Goal: Information Seeking & Learning: Learn about a topic

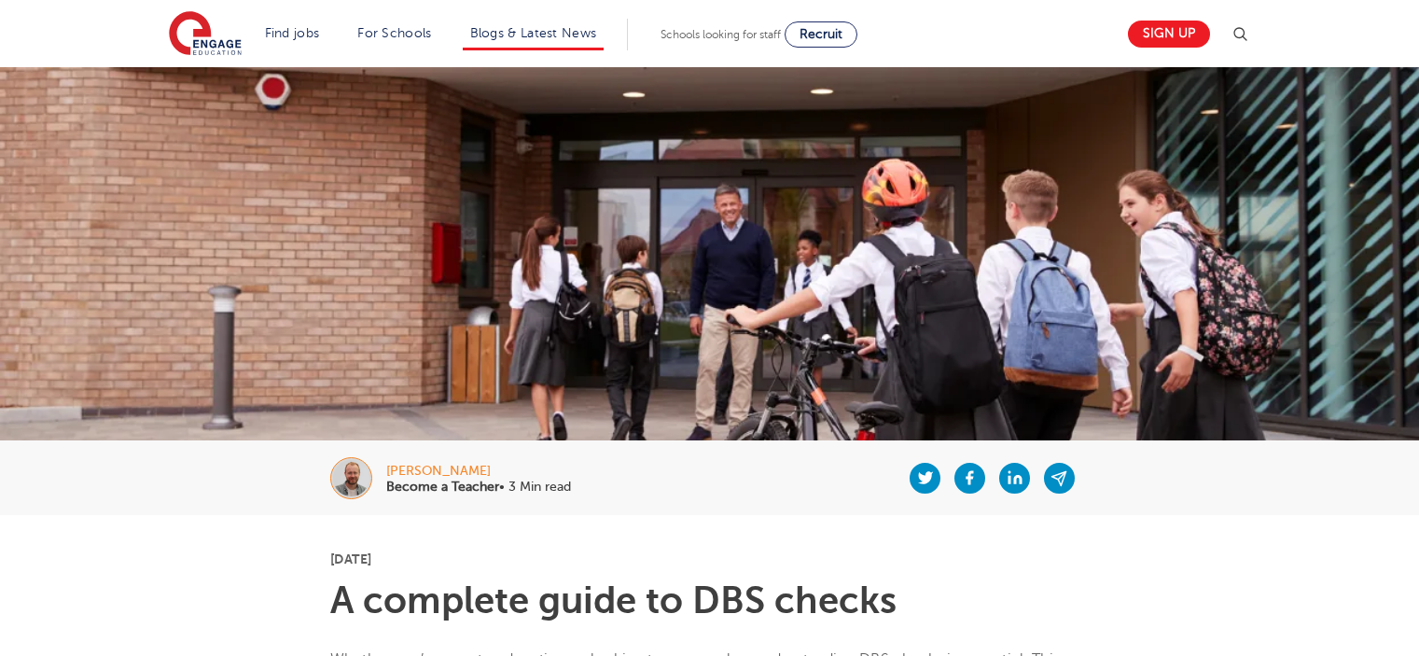
scroll to position [187, 0]
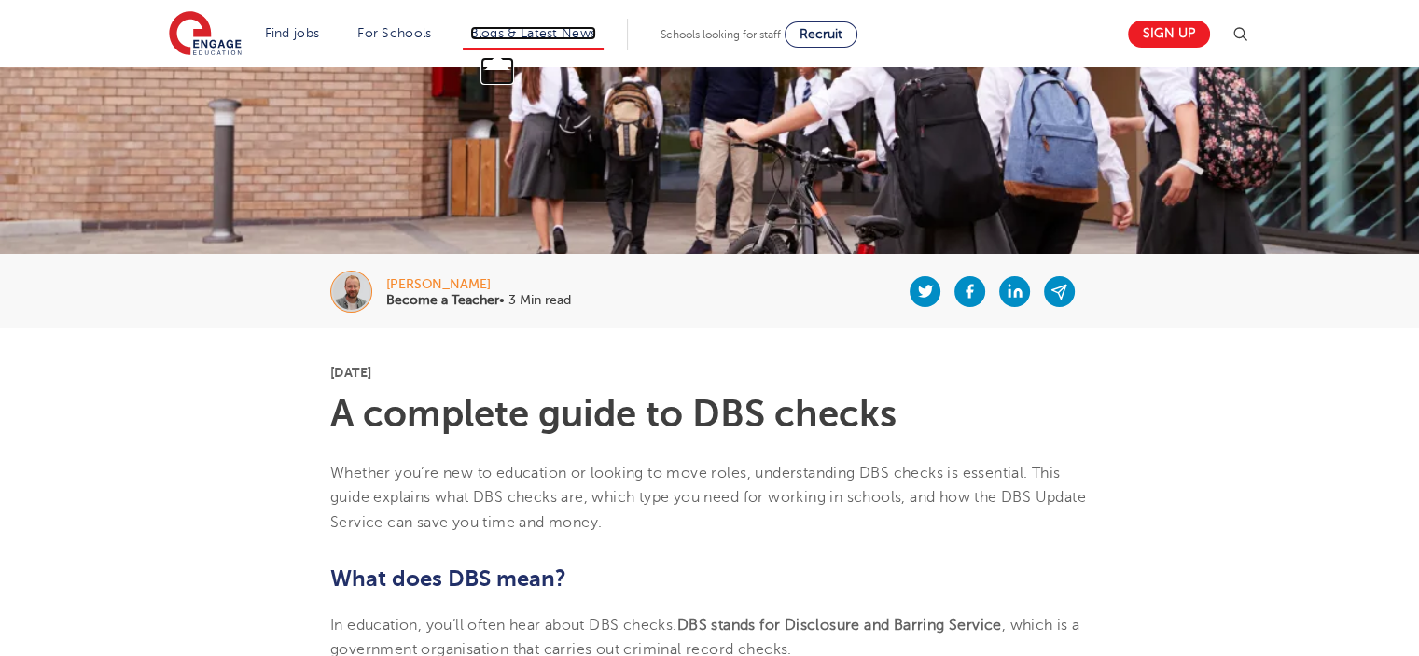
click at [567, 32] on link "Blogs & Latest News" at bounding box center [533, 33] width 127 height 14
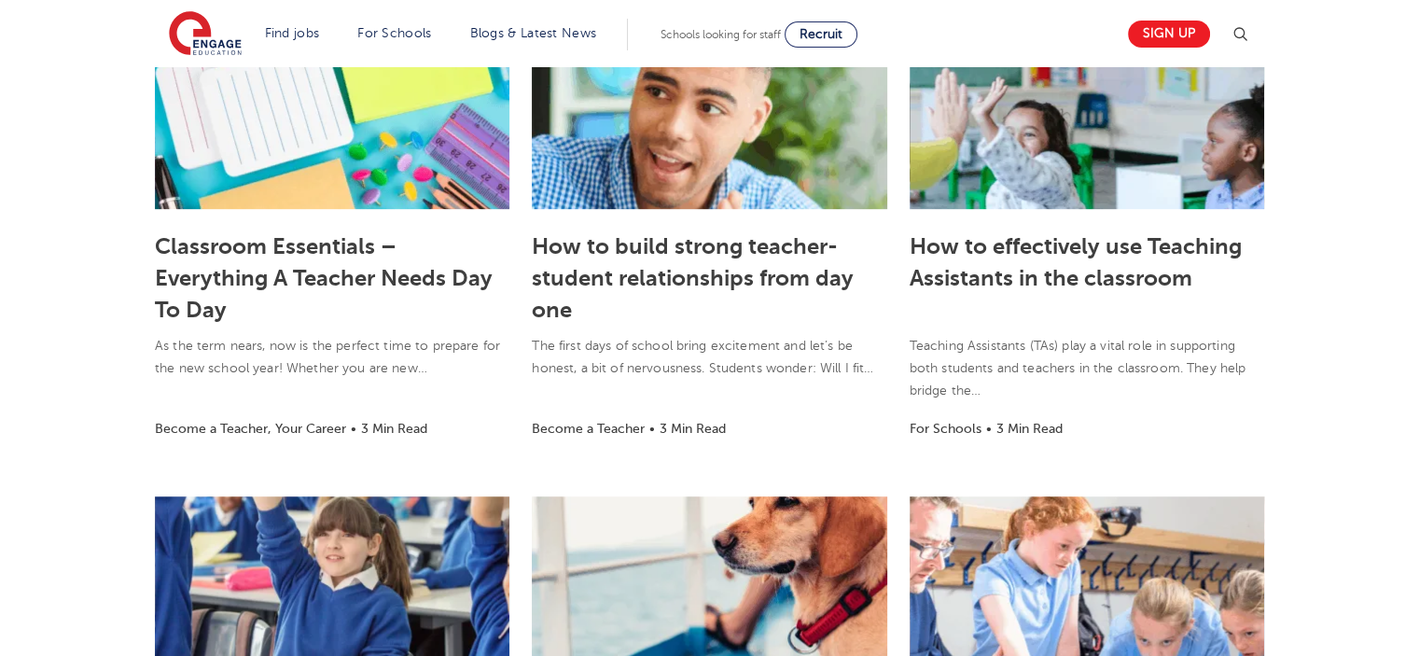
scroll to position [1119, 0]
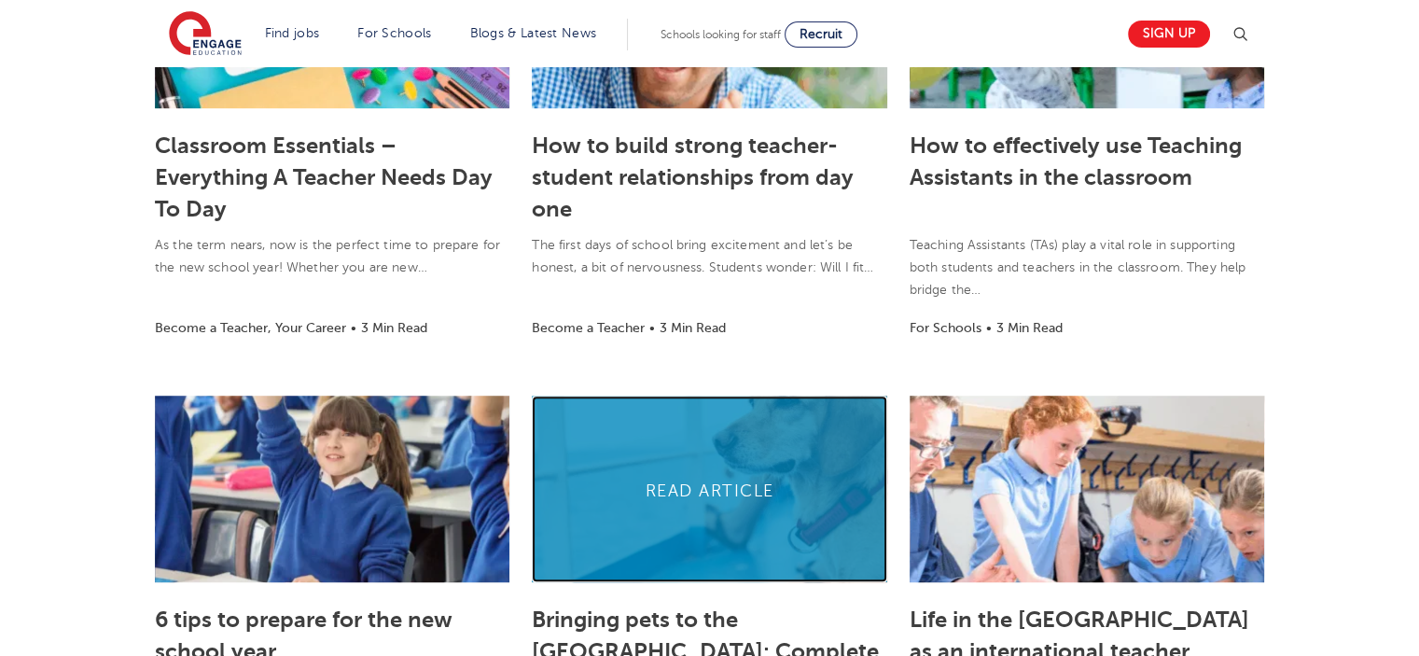
click at [740, 481] on link at bounding box center [709, 488] width 354 height 187
